Goal: Task Accomplishment & Management: Complete application form

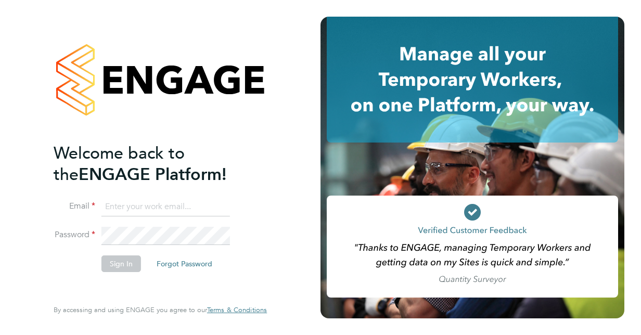
type input "mary.kelly1@justice.gov.uk"
click at [75, 261] on li "Sign In Forgot Password" at bounding box center [155, 269] width 203 height 27
click at [108, 261] on button "Sign In" at bounding box center [122, 264] width 40 height 17
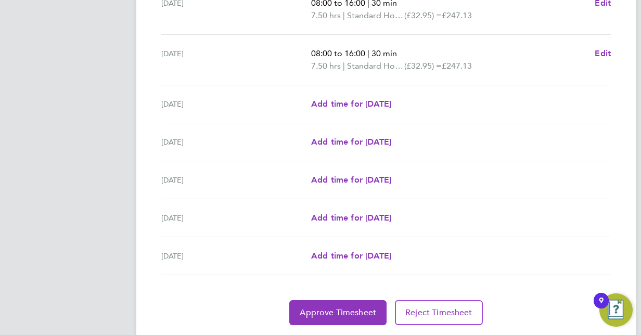
scroll to position [377, 0]
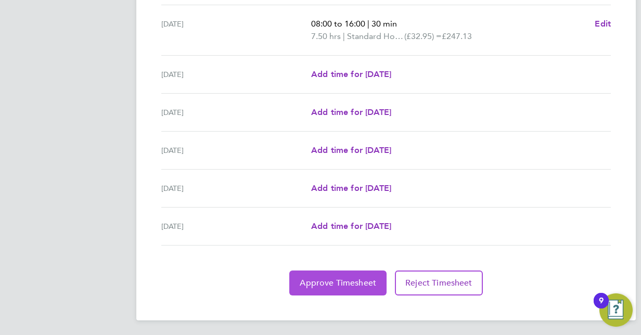
click at [351, 280] on span "Approve Timesheet" at bounding box center [338, 283] width 77 height 10
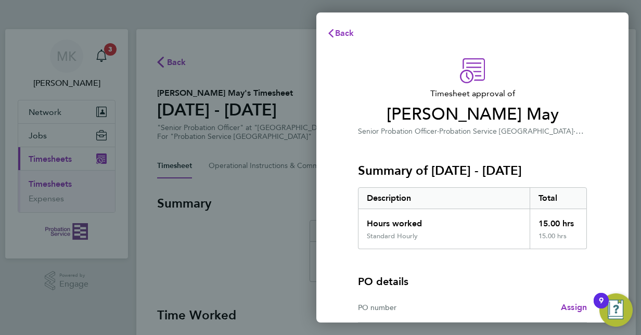
scroll to position [103, 0]
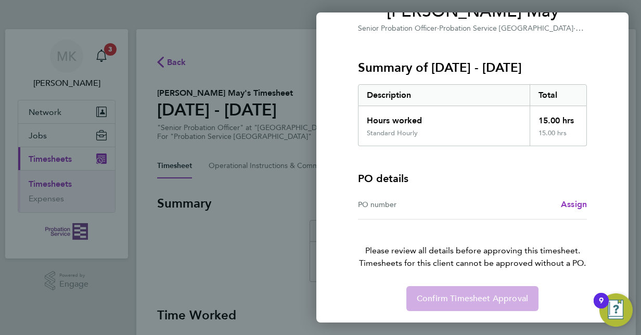
click at [424, 205] on div "PO number" at bounding box center [415, 204] width 115 height 12
click at [581, 201] on span "Assign" at bounding box center [574, 204] width 26 height 10
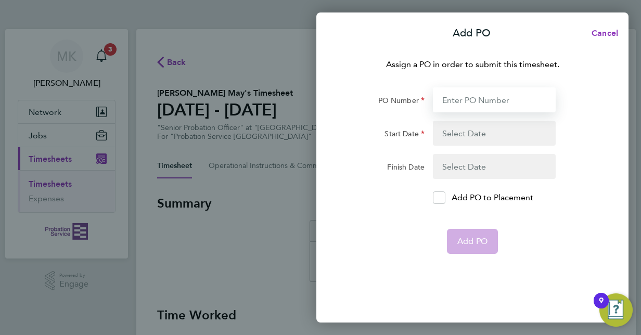
click at [462, 100] on input "PO Number" at bounding box center [494, 99] width 123 height 25
type input "21070717111"
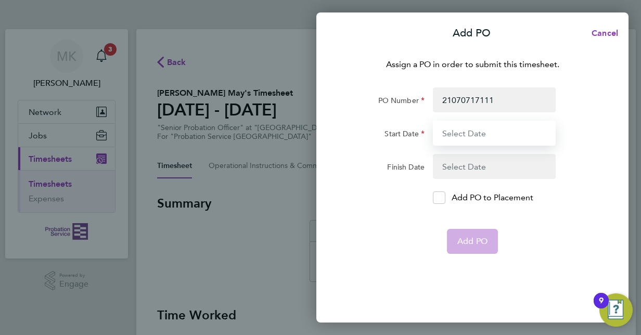
type input "[DATE]"
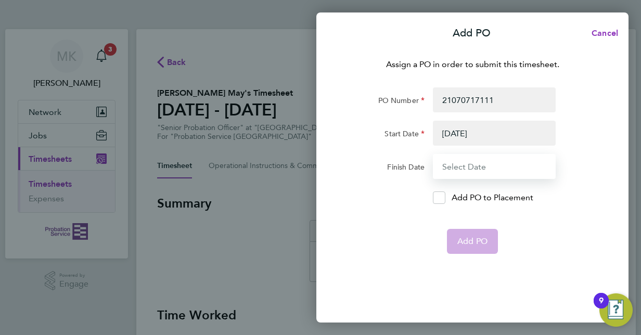
type input "[DATE]"
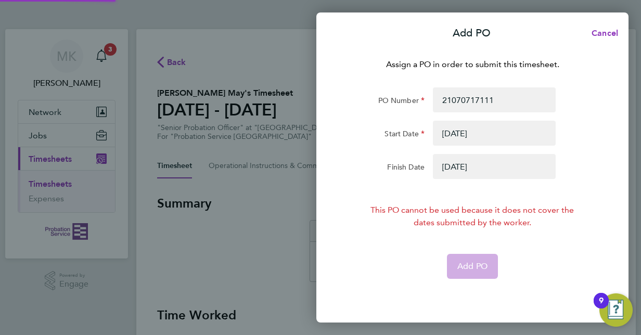
click at [462, 133] on button "button" at bounding box center [494, 133] width 123 height 25
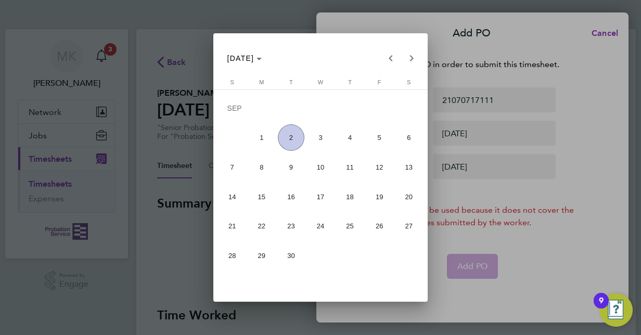
click at [272, 140] on span "1" at bounding box center [261, 137] width 27 height 27
type input "[DATE]"
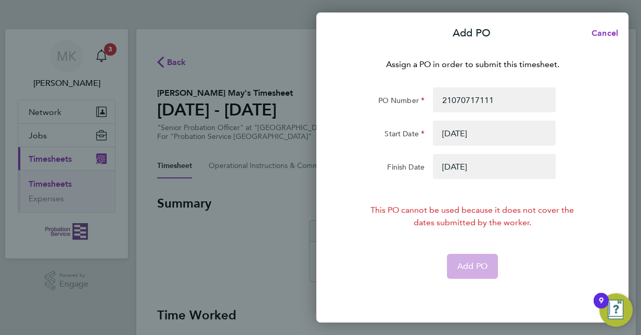
click at [473, 169] on button "button" at bounding box center [494, 166] width 123 height 25
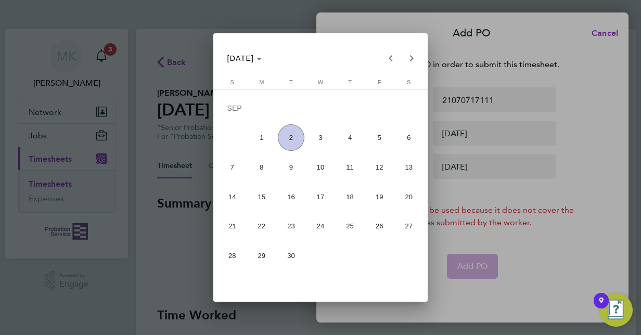
click at [293, 144] on span "2" at bounding box center [291, 137] width 27 height 27
type input "[DATE]"
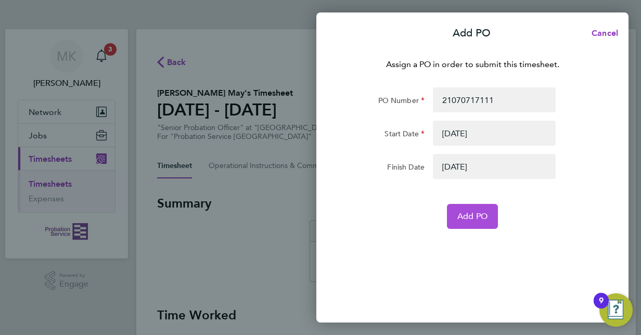
click at [472, 218] on span "Add PO" at bounding box center [473, 216] width 30 height 10
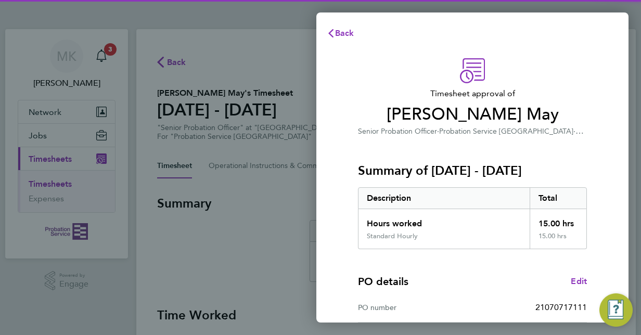
scroll to position [162, 0]
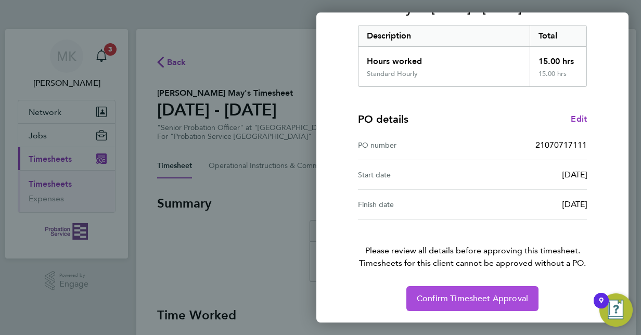
click at [435, 294] on span "Confirm Timesheet Approval" at bounding box center [472, 299] width 111 height 10
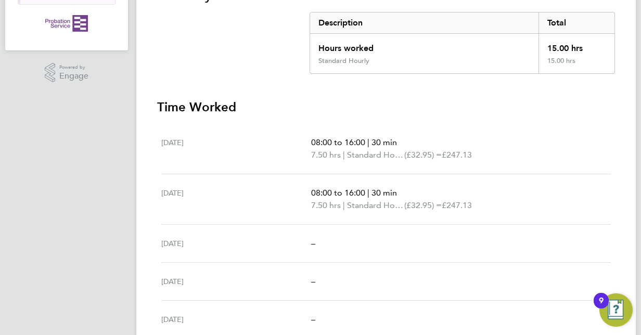
scroll to position [327, 0]
